Goal: Information Seeking & Learning: Learn about a topic

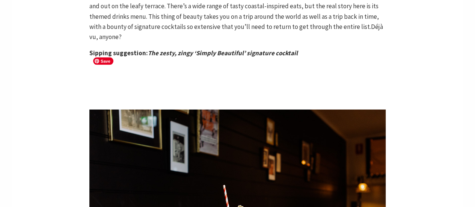
scroll to position [564, 0]
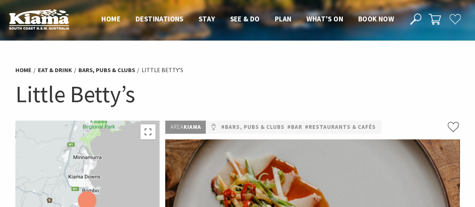
scroll to position [210, 0]
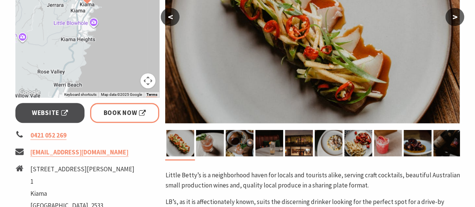
click at [452, 21] on button ">" at bounding box center [455, 17] width 19 height 18
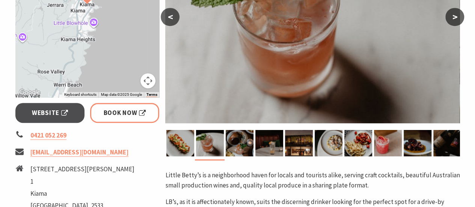
click at [452, 21] on button ">" at bounding box center [455, 17] width 19 height 18
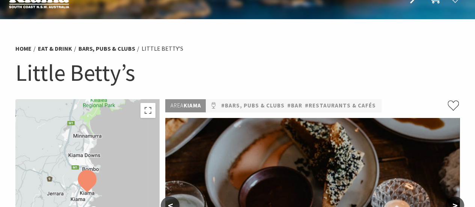
scroll to position [0, 0]
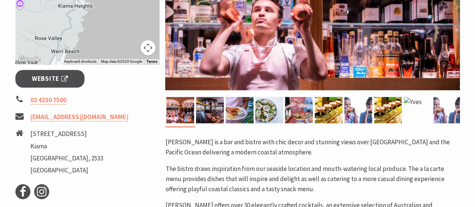
scroll to position [295, 0]
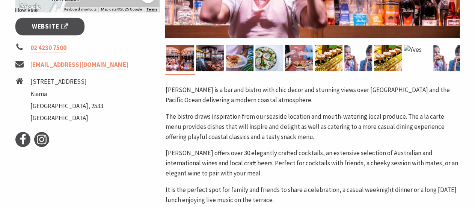
click at [218, 56] on img at bounding box center [210, 58] width 28 height 26
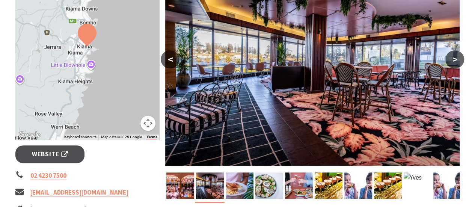
scroll to position [187, 0]
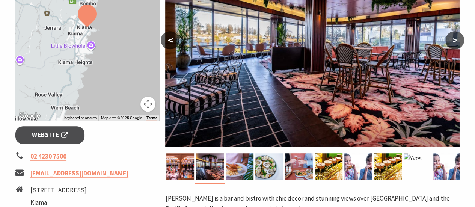
click at [455, 38] on button ">" at bounding box center [455, 40] width 19 height 18
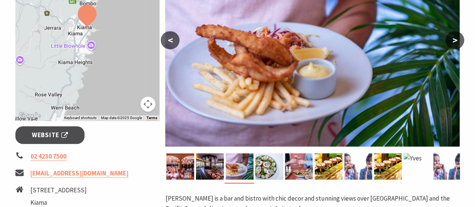
click at [455, 38] on button ">" at bounding box center [455, 40] width 19 height 18
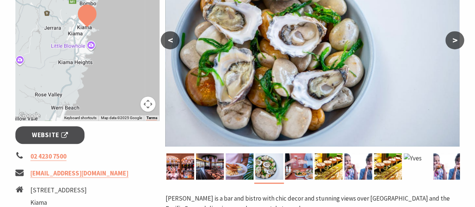
click at [455, 38] on button ">" at bounding box center [455, 40] width 19 height 18
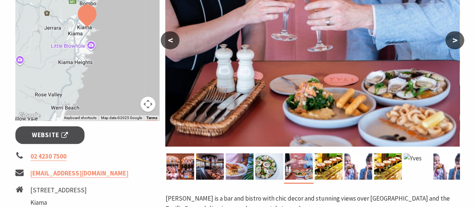
click at [455, 38] on button ">" at bounding box center [455, 40] width 19 height 18
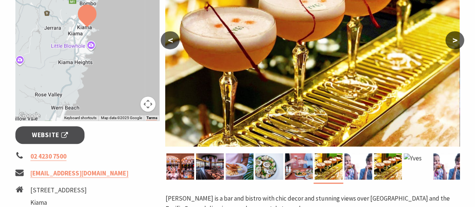
click at [455, 38] on button ">" at bounding box center [455, 40] width 19 height 18
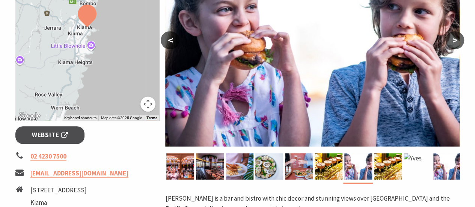
click at [455, 38] on button ">" at bounding box center [455, 40] width 19 height 18
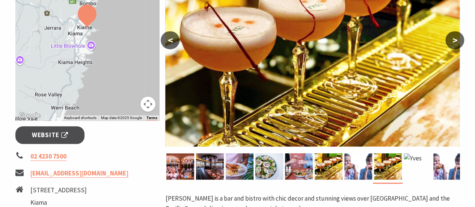
click at [455, 38] on button ">" at bounding box center [455, 40] width 19 height 18
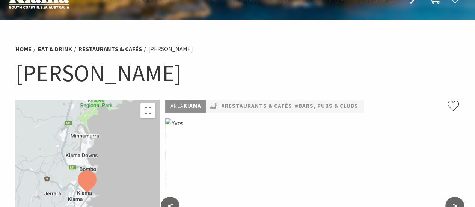
scroll to position [0, 0]
